Goal: Find specific page/section: Find specific page/section

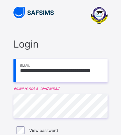
type input "**********"
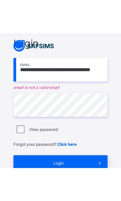
scroll to position [35, 0]
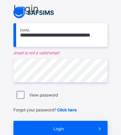
click at [66, 129] on span "Login" at bounding box center [58, 128] width 67 height 5
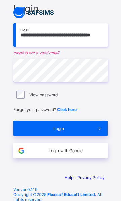
click at [57, 126] on span "Login" at bounding box center [58, 128] width 67 height 5
click at [77, 127] on span "Login" at bounding box center [58, 128] width 67 height 5
click at [100, 128] on icon at bounding box center [99, 128] width 7 height 6
click at [65, 127] on span "Login" at bounding box center [58, 128] width 67 height 5
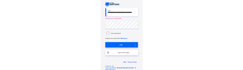
scroll to position [42, 0]
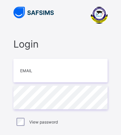
click at [64, 69] on input "email" at bounding box center [60, 71] width 94 height 24
click at [74, 72] on input "email" at bounding box center [60, 71] width 94 height 24
click at [91, 73] on input "email" at bounding box center [60, 71] width 94 height 24
click at [31, 70] on input "email" at bounding box center [60, 71] width 94 height 24
click at [90, 72] on input "email" at bounding box center [60, 71] width 94 height 24
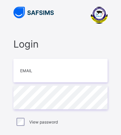
click at [94, 69] on input "email" at bounding box center [60, 71] width 94 height 24
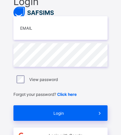
scroll to position [42, 0]
click at [69, 29] on input "email" at bounding box center [60, 28] width 94 height 24
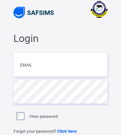
scroll to position [3, 0]
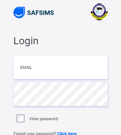
click at [80, 65] on input "email" at bounding box center [60, 67] width 94 height 24
click at [28, 65] on input "email" at bounding box center [60, 67] width 94 height 24
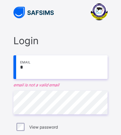
click at [35, 68] on input "*" at bounding box center [60, 67] width 94 height 24
click at [26, 66] on input "*" at bounding box center [60, 67] width 94 height 24
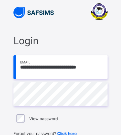
type input "**********"
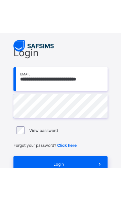
scroll to position [28, 0]
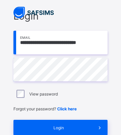
click at [63, 127] on span "Login" at bounding box center [58, 127] width 67 height 5
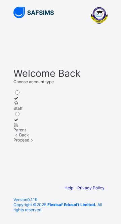
scroll to position [37, 0]
click at [19, 101] on icon at bounding box center [16, 103] width 6 height 5
click at [35, 134] on span at bounding box center [32, 139] width 6 height 5
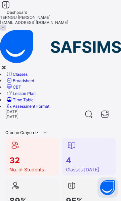
click at [11, 10] on icon at bounding box center [5, 5] width 11 height 10
click at [28, 72] on span "Classes" at bounding box center [20, 74] width 15 height 5
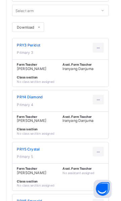
scroll to position [86, 0]
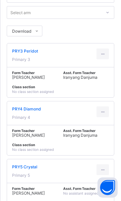
click at [104, 115] on div at bounding box center [103, 111] width 12 height 11
click at [98, 130] on li "View Class" at bounding box center [90, 127] width 36 height 12
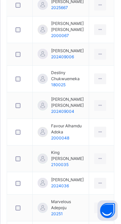
scroll to position [409, 0]
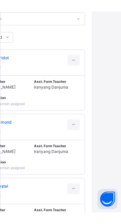
scroll to position [181, 29]
